Goal: Task Accomplishment & Management: Manage account settings

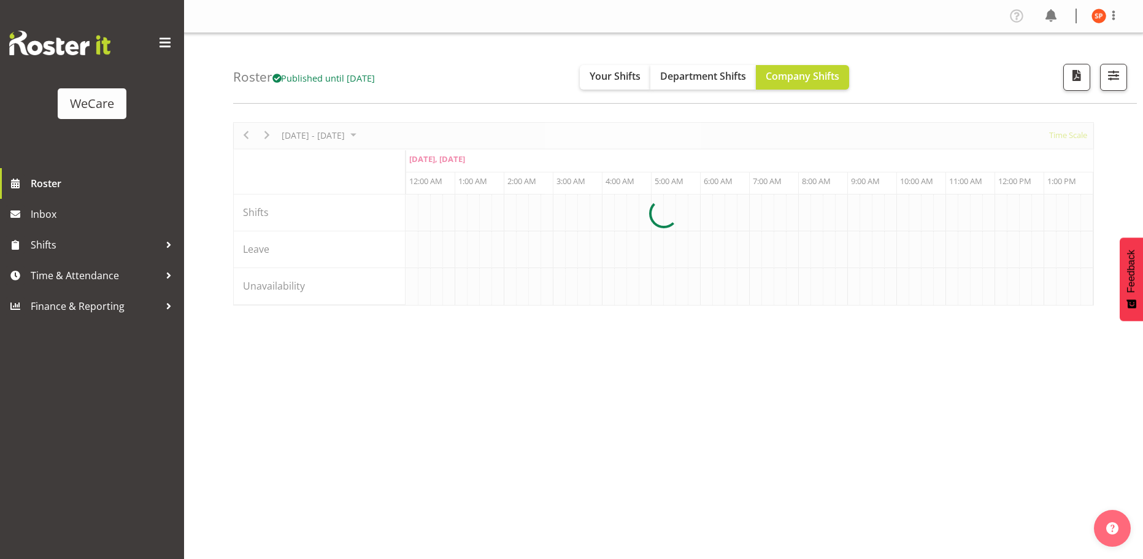
scroll to position [0, 3533]
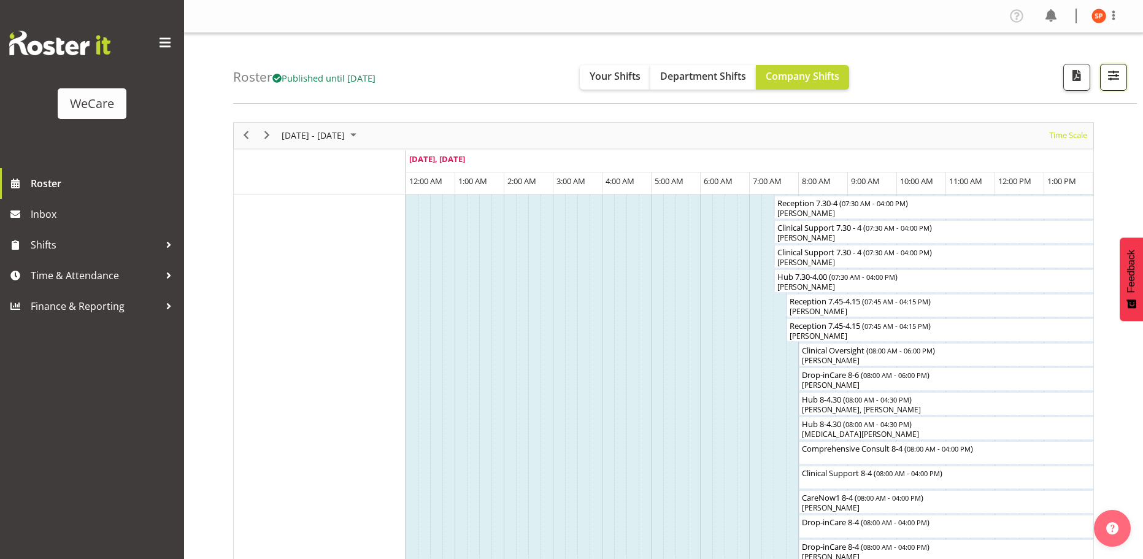
click at [1116, 76] on span "button" at bounding box center [1113, 75] width 16 height 16
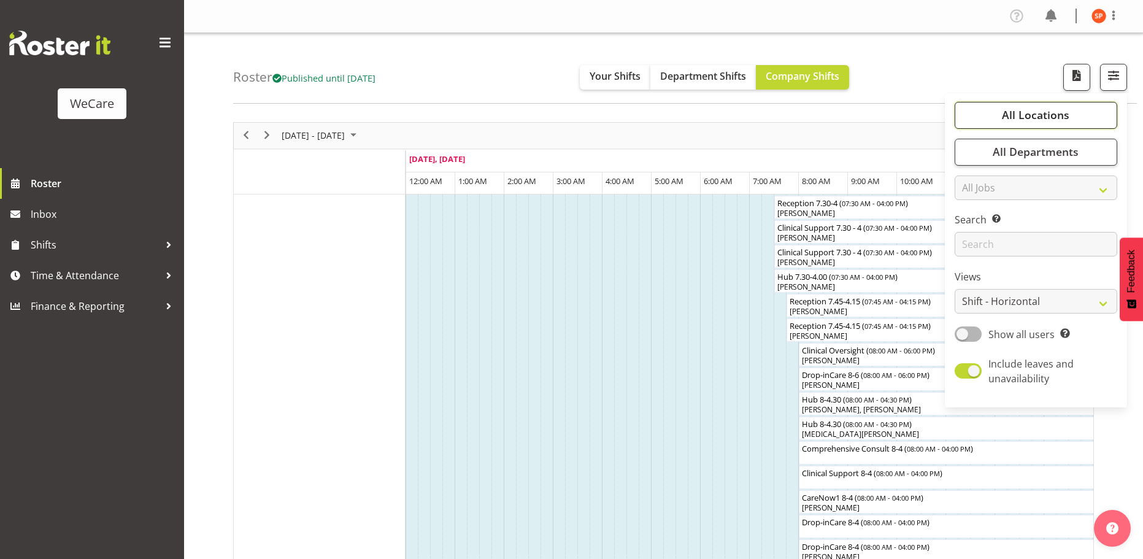
click at [1080, 112] on button "All Locations" at bounding box center [1035, 115] width 163 height 27
click at [972, 177] on span at bounding box center [969, 176] width 10 height 10
click at [972, 177] on input "Business Support Office" at bounding box center [968, 175] width 8 height 8
checkbox input "false"
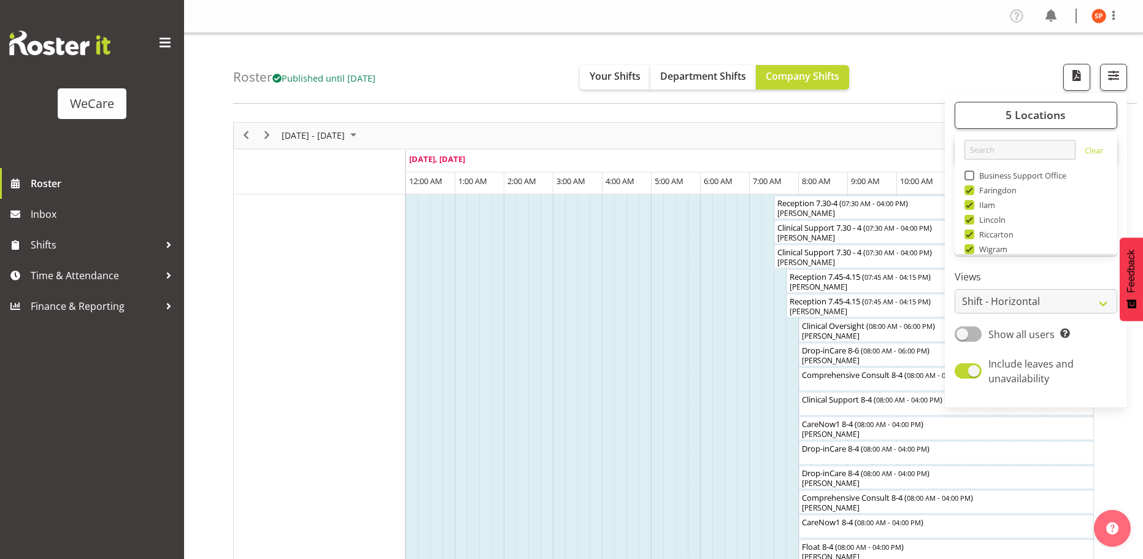
click at [972, 206] on span at bounding box center [969, 205] width 10 height 10
click at [972, 206] on input "Ilam" at bounding box center [968, 205] width 8 height 8
checkbox input "false"
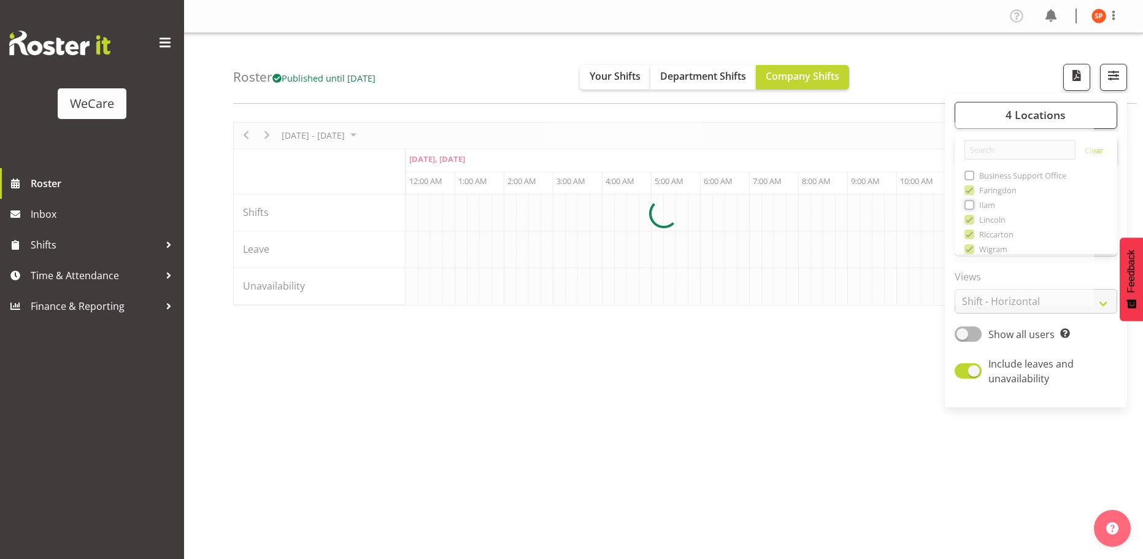
scroll to position [0, 3533]
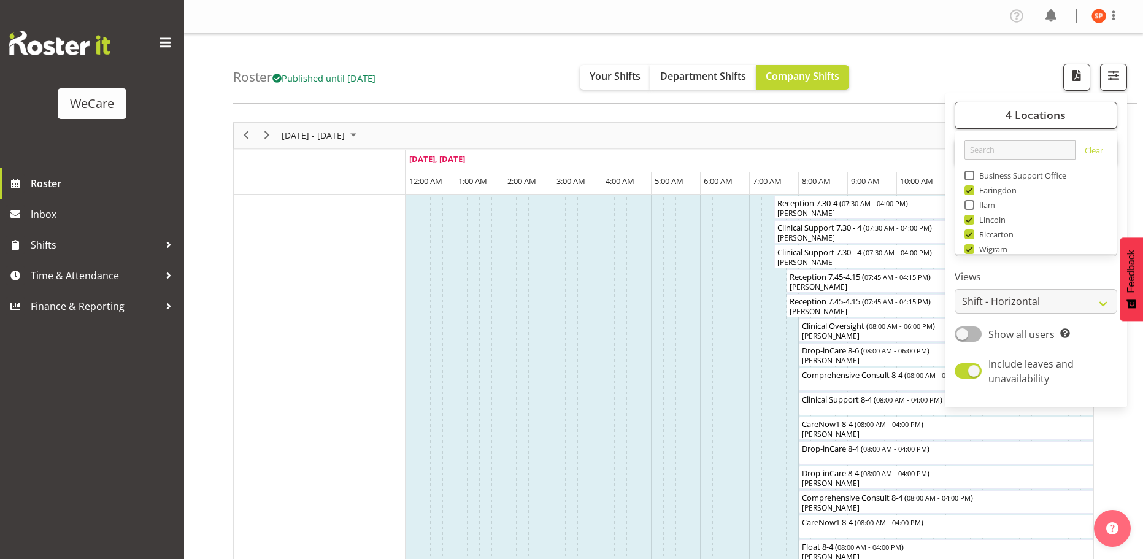
click at [970, 236] on span at bounding box center [969, 234] width 10 height 10
click at [970, 236] on input "Riccarton" at bounding box center [968, 234] width 8 height 8
checkbox input "false"
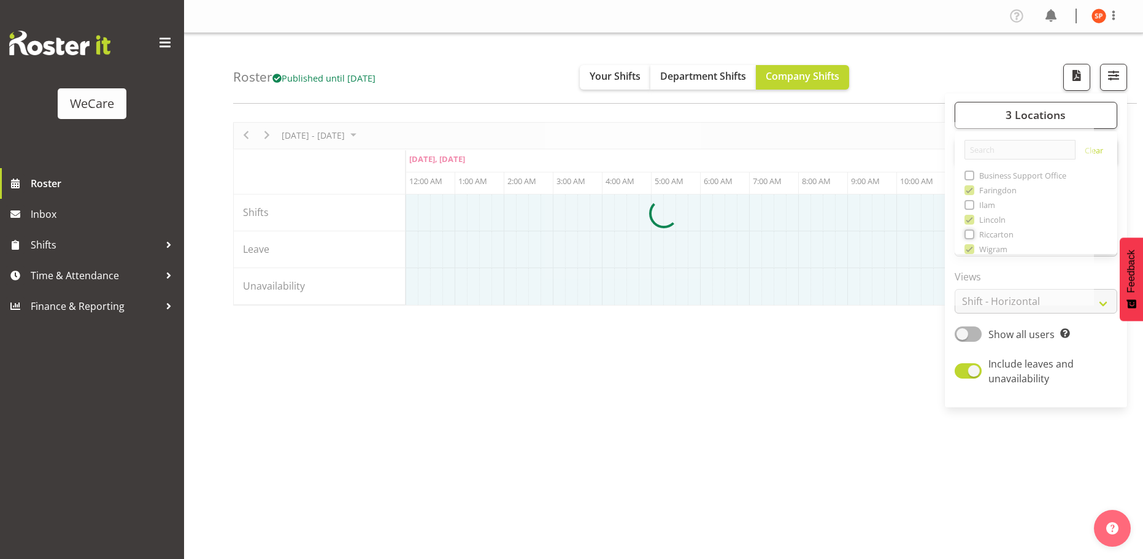
scroll to position [45, 0]
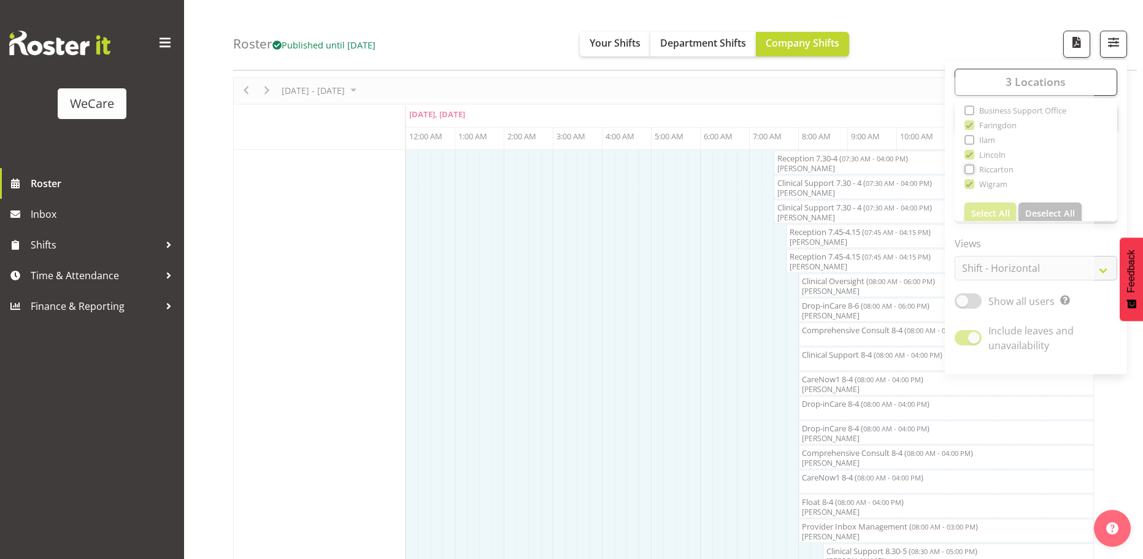
scroll to position [44, 0]
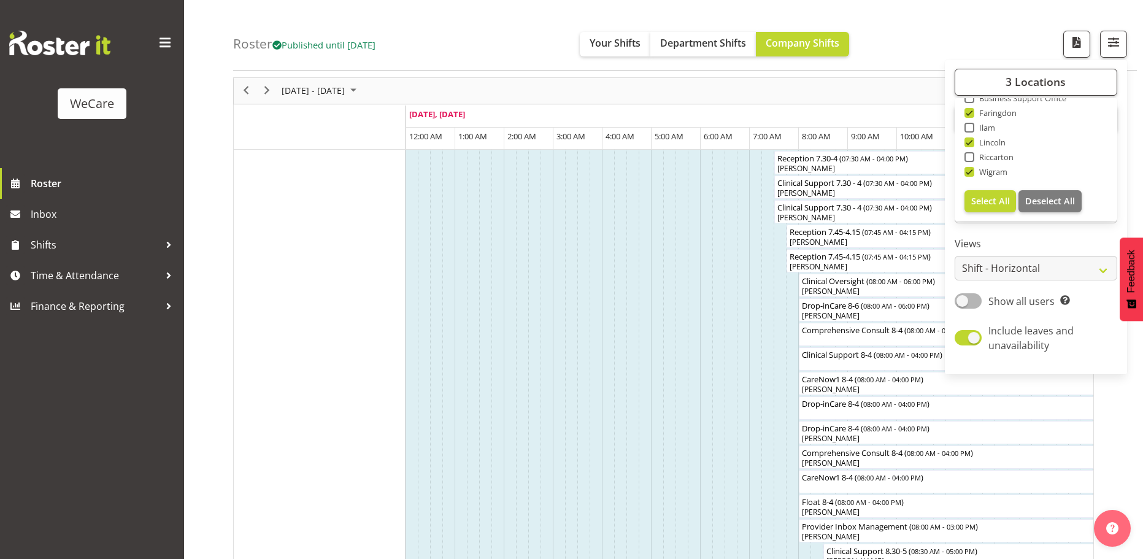
click at [971, 172] on span at bounding box center [969, 172] width 10 height 10
click at [971, 172] on input "Wigram" at bounding box center [968, 172] width 8 height 8
checkbox input "false"
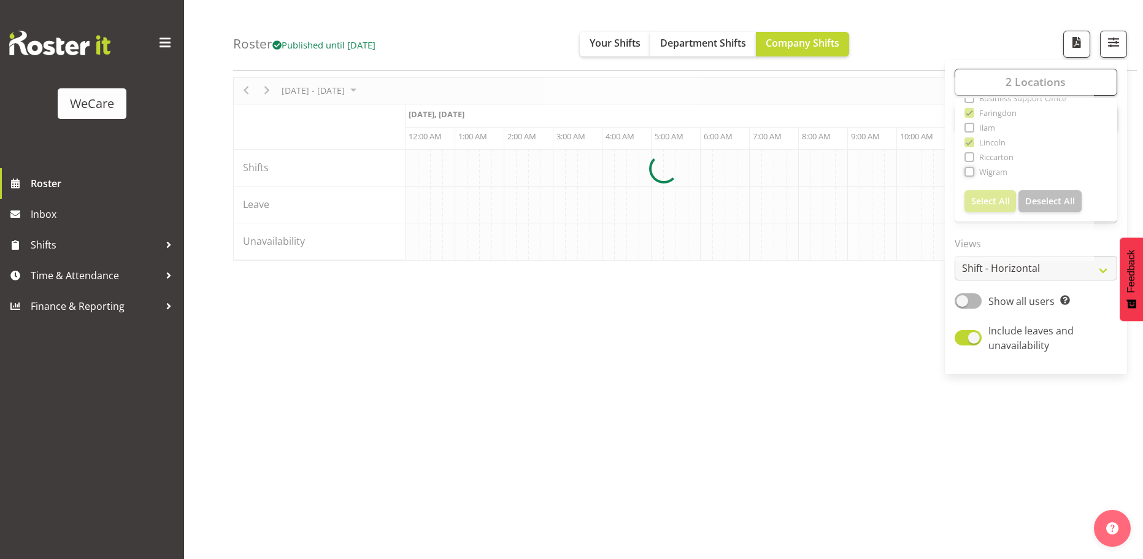
scroll to position [0, 3533]
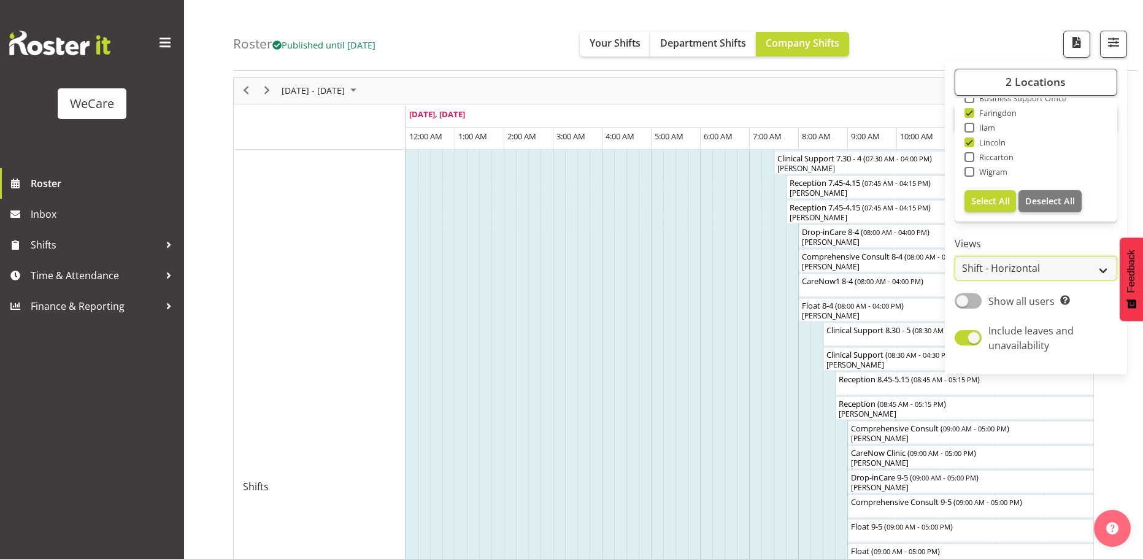
click at [1016, 270] on select "Staff Role Shift - Horizontal Shift - Vertical Staff - Location" at bounding box center [1035, 268] width 163 height 25
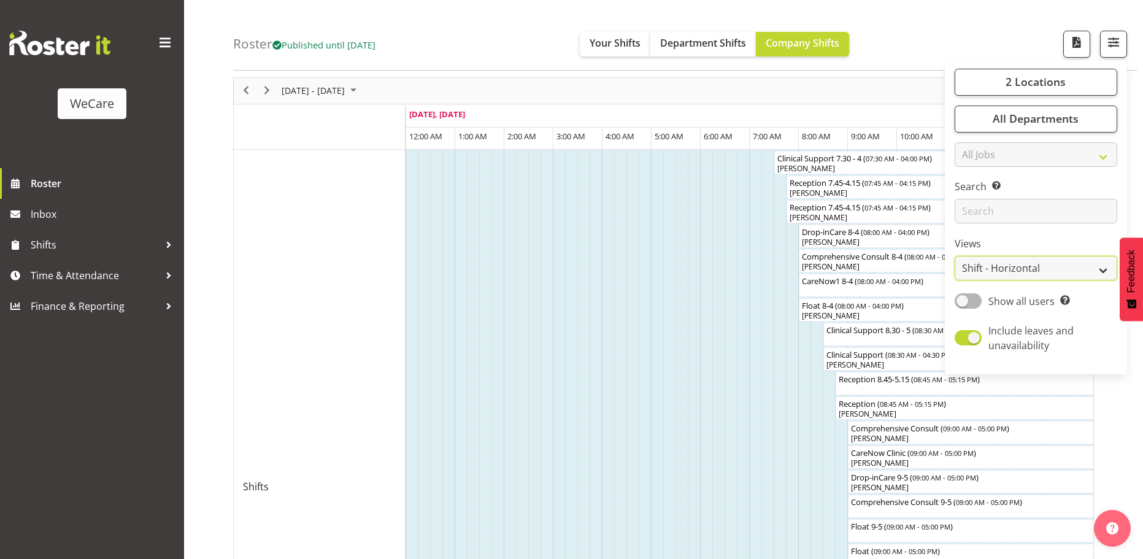
select select "location"
click at [955, 256] on select "Staff Role Shift - Horizontal Shift - Vertical Staff - Location" at bounding box center [1035, 268] width 163 height 25
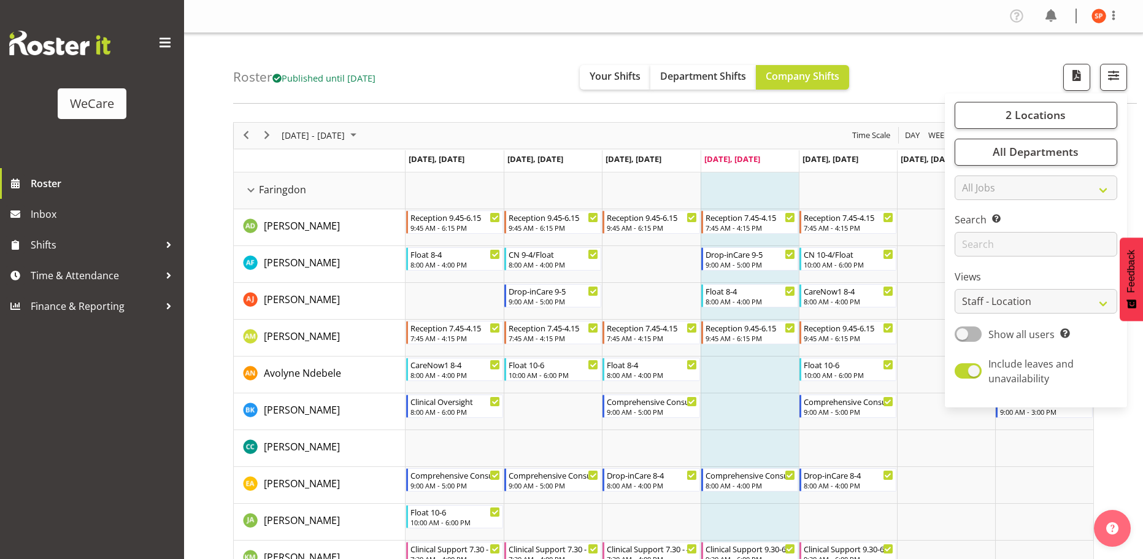
click at [911, 75] on div "Roster Published until [DATE] Your Shifts Department Shifts Company Shifts 2 Lo…" at bounding box center [685, 68] width 904 height 71
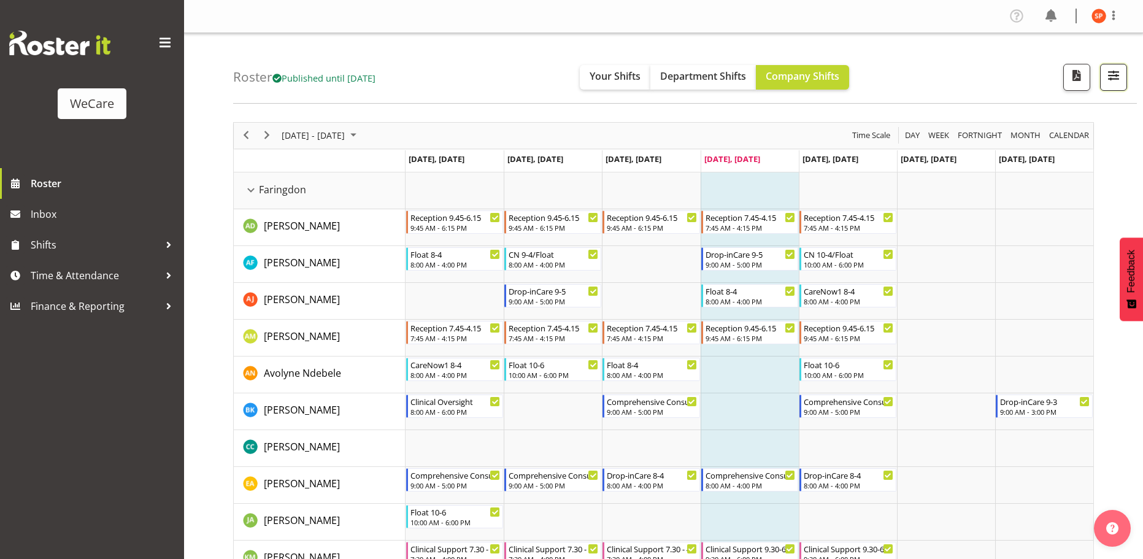
click at [1115, 79] on span "button" at bounding box center [1113, 75] width 16 height 16
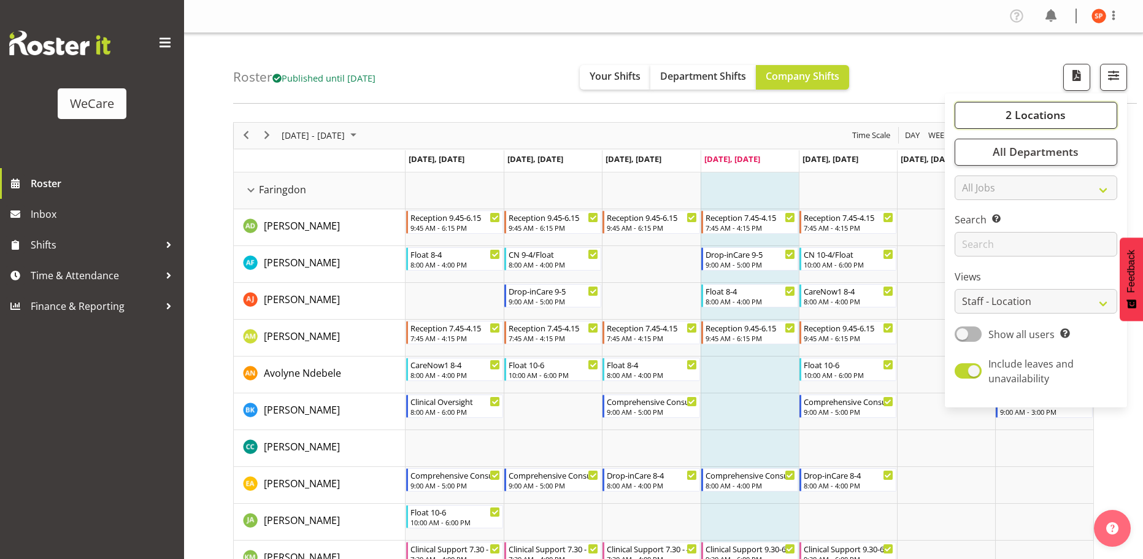
click at [1067, 120] on button "2 Locations" at bounding box center [1035, 115] width 163 height 27
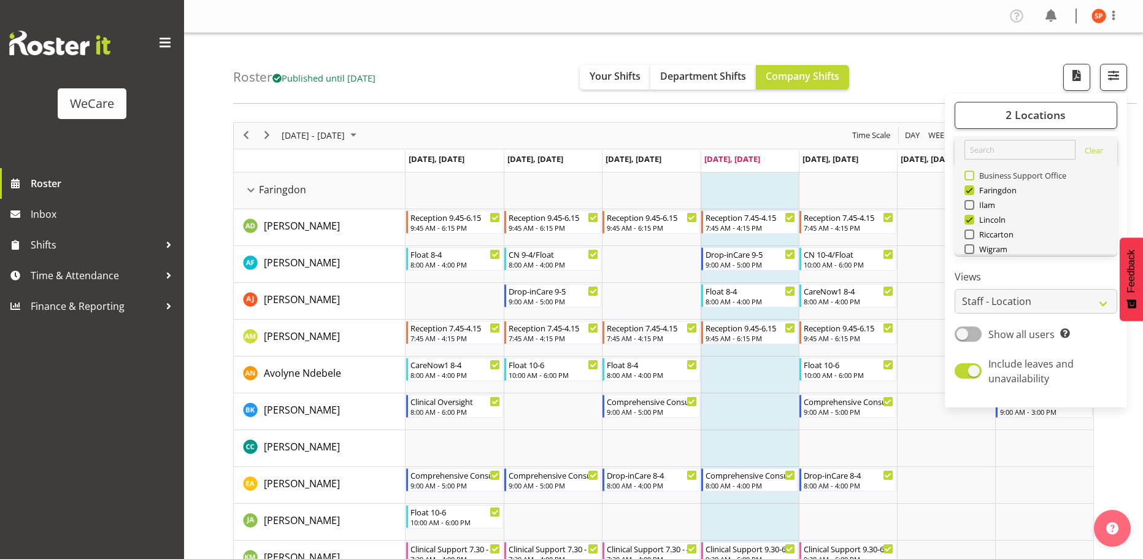
click at [973, 176] on span at bounding box center [969, 176] width 10 height 10
click at [972, 176] on input "Business Support Office" at bounding box center [968, 175] width 8 height 8
checkbox input "true"
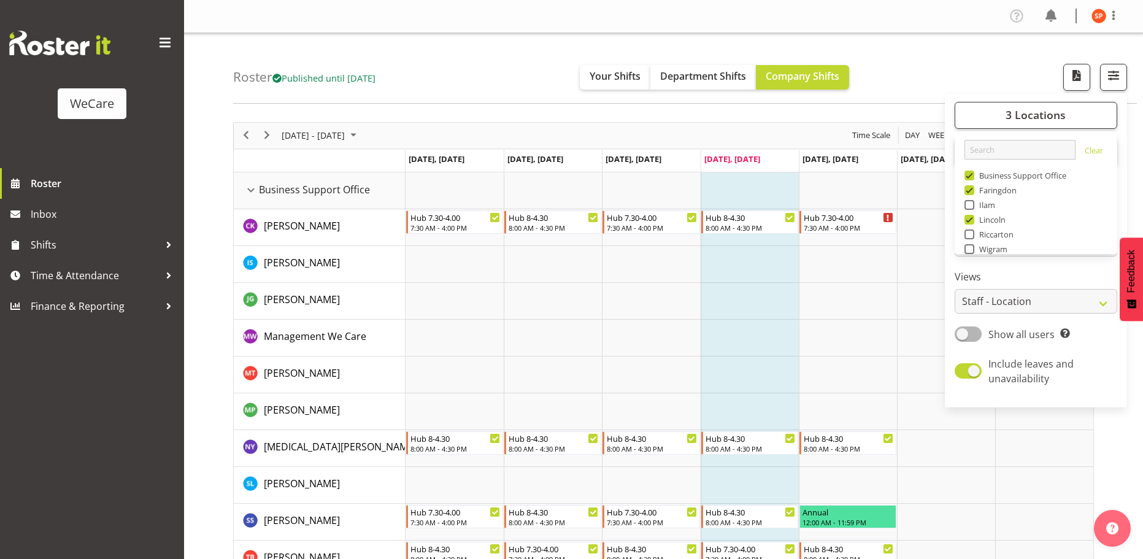
click at [947, 42] on div "Roster Published until [DATE] Your Shifts Department Shifts Company Shifts 3 Lo…" at bounding box center [685, 68] width 904 height 71
